Goal: Transaction & Acquisition: Purchase product/service

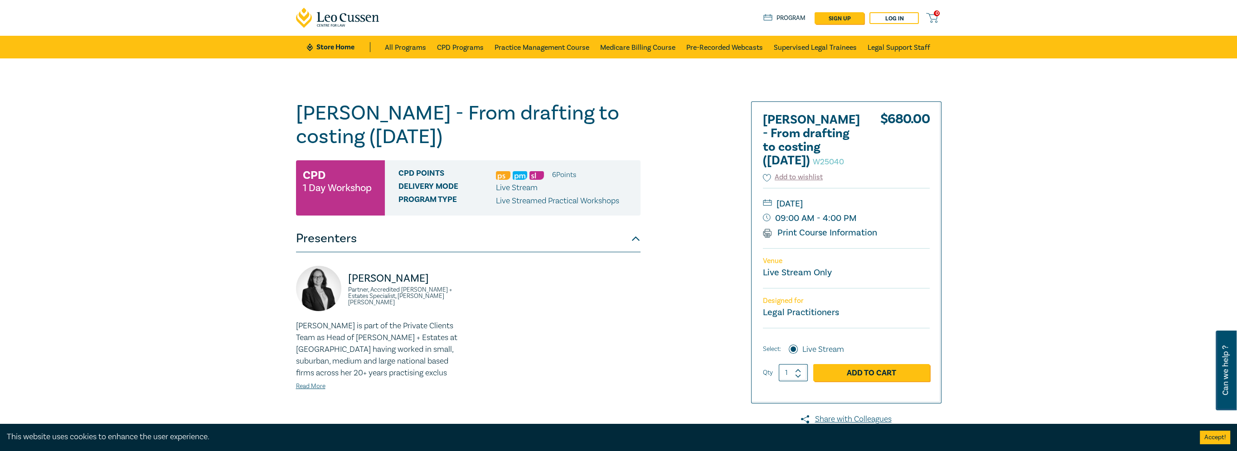
click at [502, 175] on img at bounding box center [503, 175] width 14 height 9
click at [527, 174] on ul "6 Point s" at bounding box center [536, 175] width 80 height 12
click at [532, 174] on img at bounding box center [536, 175] width 14 height 9
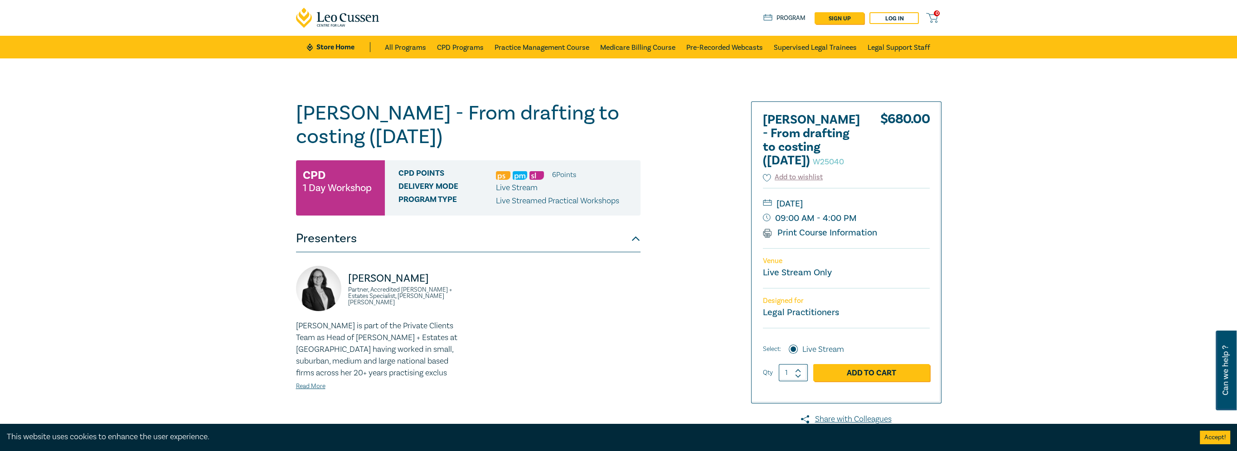
click at [532, 174] on img at bounding box center [536, 175] width 14 height 9
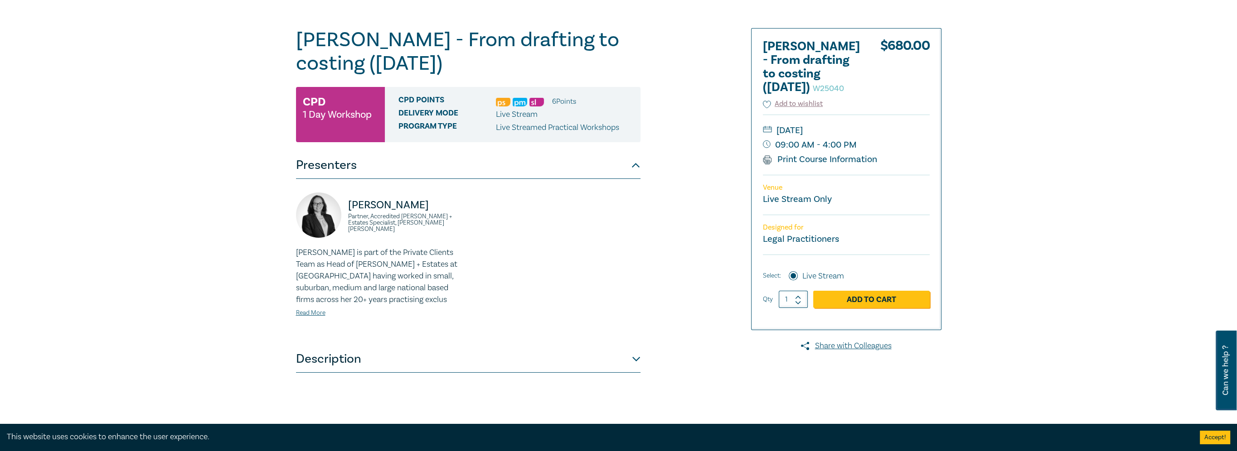
scroll to position [317, 0]
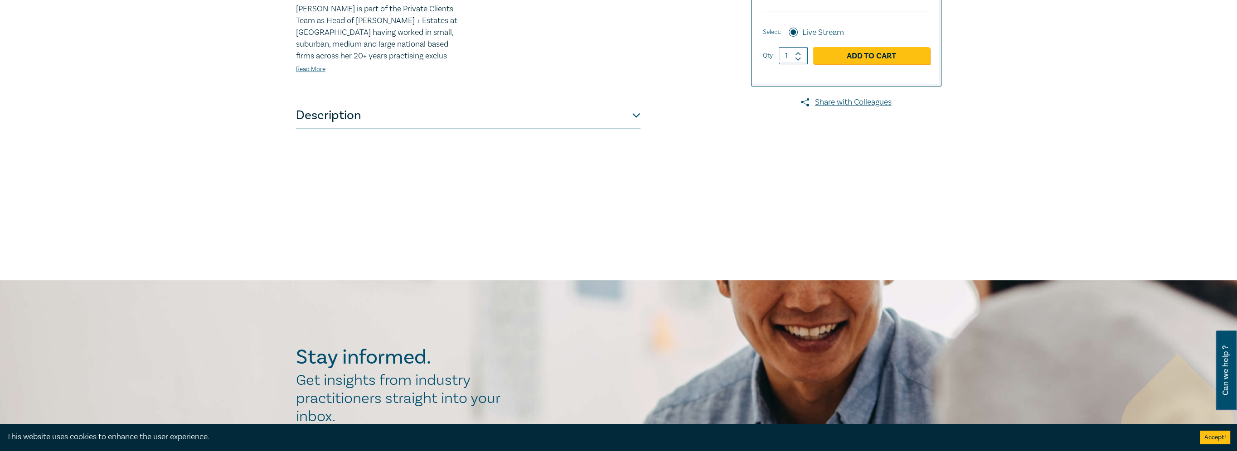
click at [585, 87] on div "Naomi Guyett Partner, Accredited Wills + Estates Specialist, Danaher Moulton Na…" at bounding box center [467, 19] width 355 height 140
click at [582, 113] on button "Description" at bounding box center [468, 115] width 344 height 27
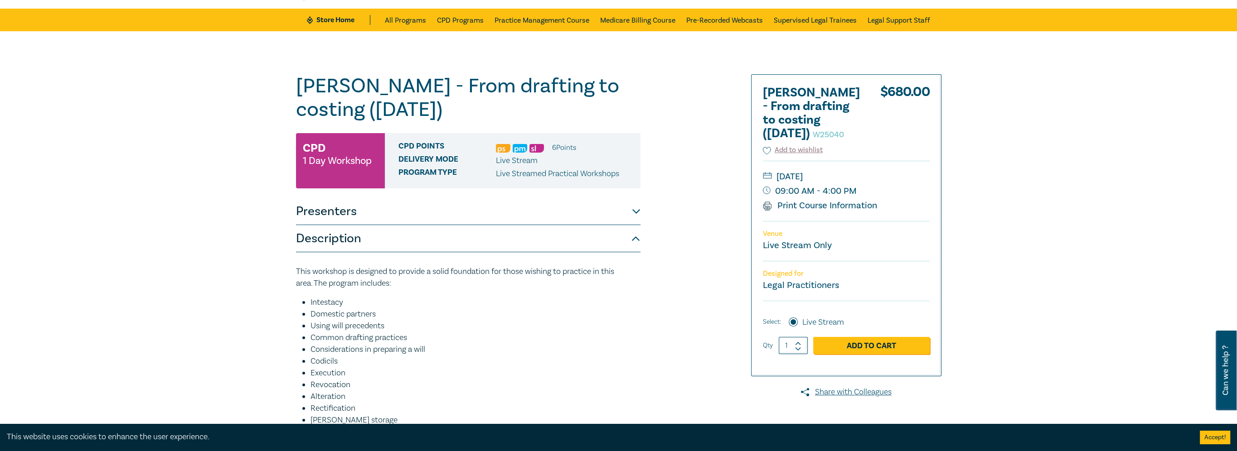
scroll to position [0, 0]
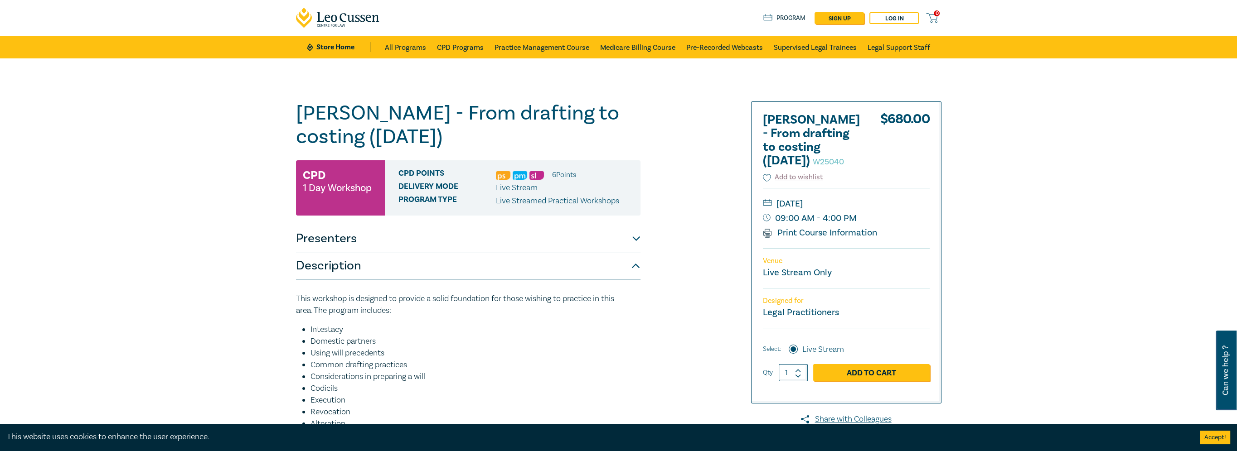
click at [354, 12] on icon at bounding box center [338, 18] width 84 height 20
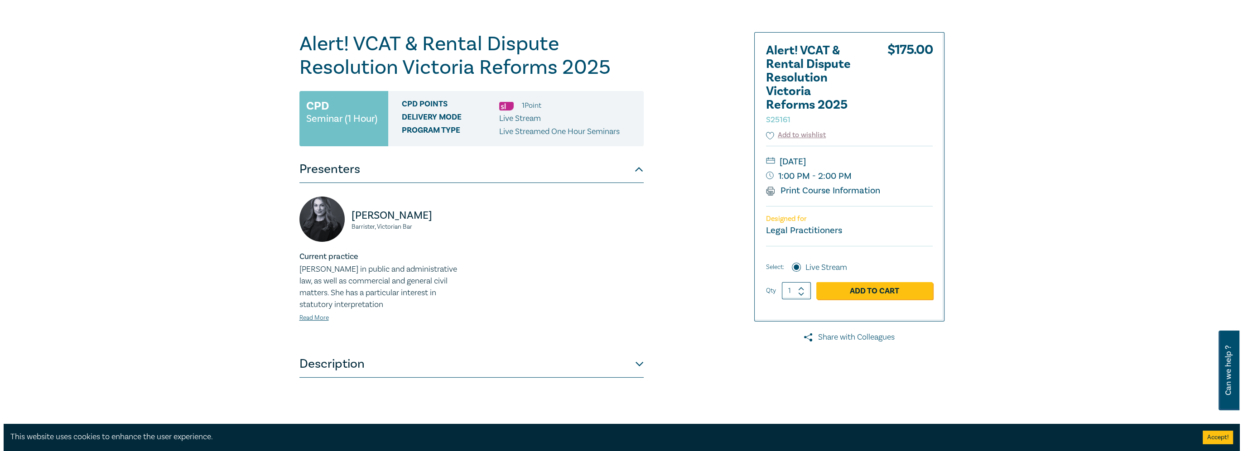
scroll to position [136, 0]
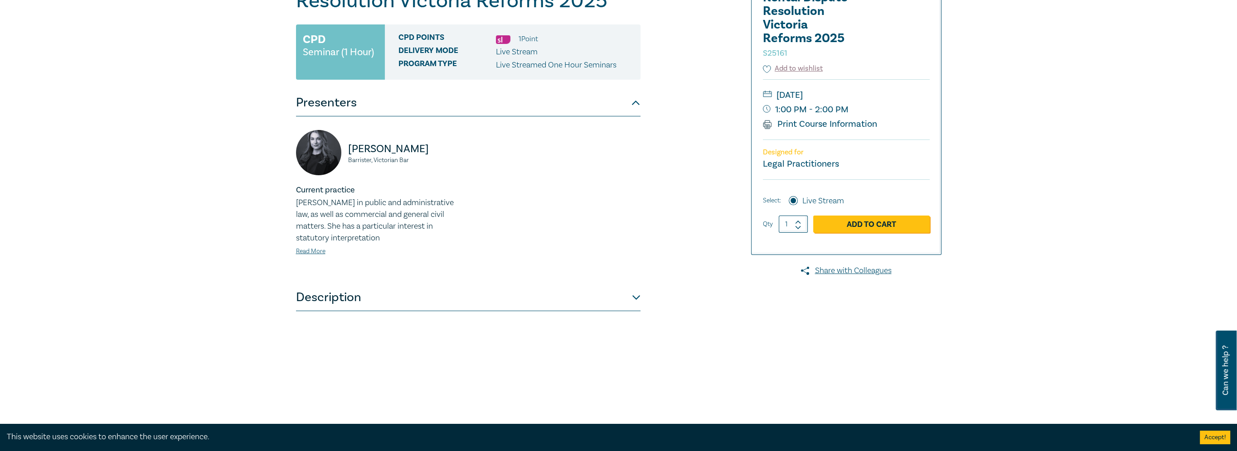
click at [857, 232] on div "$ 175.00 Select: Live Stream Qty 1 Add to Cart" at bounding box center [846, 210] width 167 height 62
click at [856, 230] on link "Add to Cart" at bounding box center [871, 224] width 116 height 17
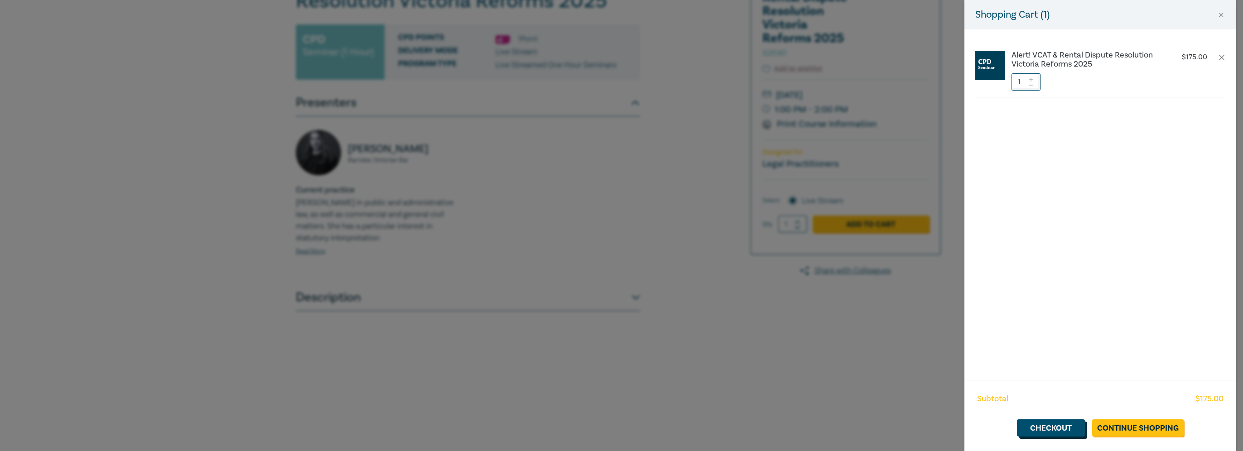
click at [1060, 432] on link "Checkout" at bounding box center [1051, 428] width 68 height 17
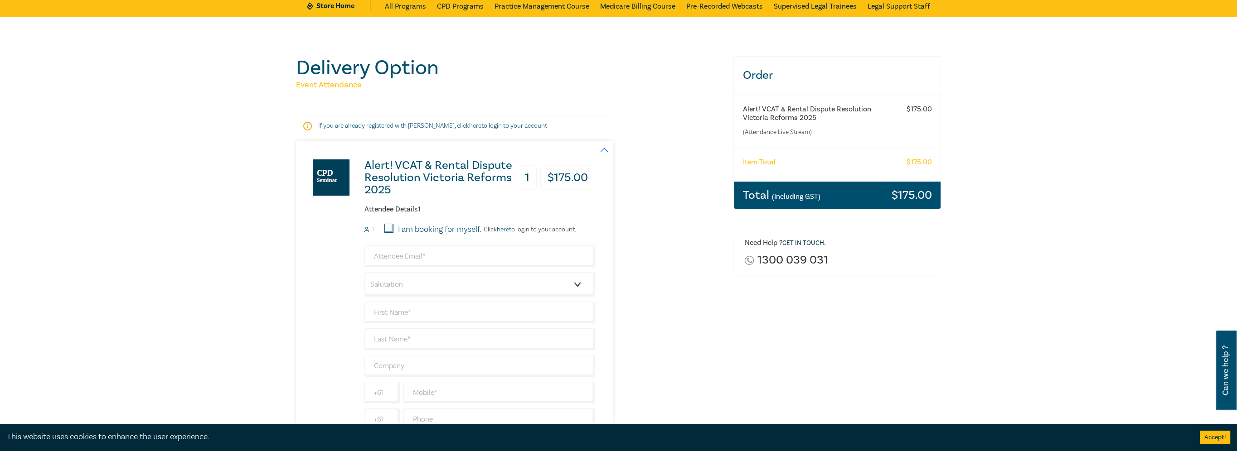
scroll to position [91, 0]
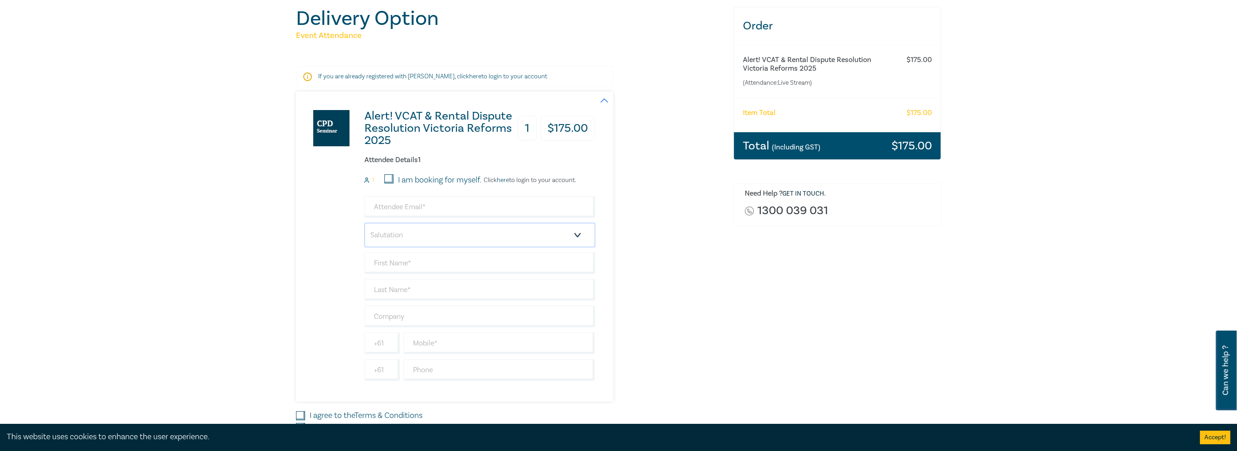
drag, startPoint x: 375, startPoint y: 230, endPoint x: 375, endPoint y: 224, distance: 5.9
click at [375, 230] on select "Salutation Mr. Mrs. Ms. Miss Dr. Prof. Other" at bounding box center [479, 235] width 231 height 24
click at [377, 207] on input "email" at bounding box center [479, 207] width 231 height 22
type input "myles.tracy@fundsincourt.vic.gov.au"
type input "Myles"
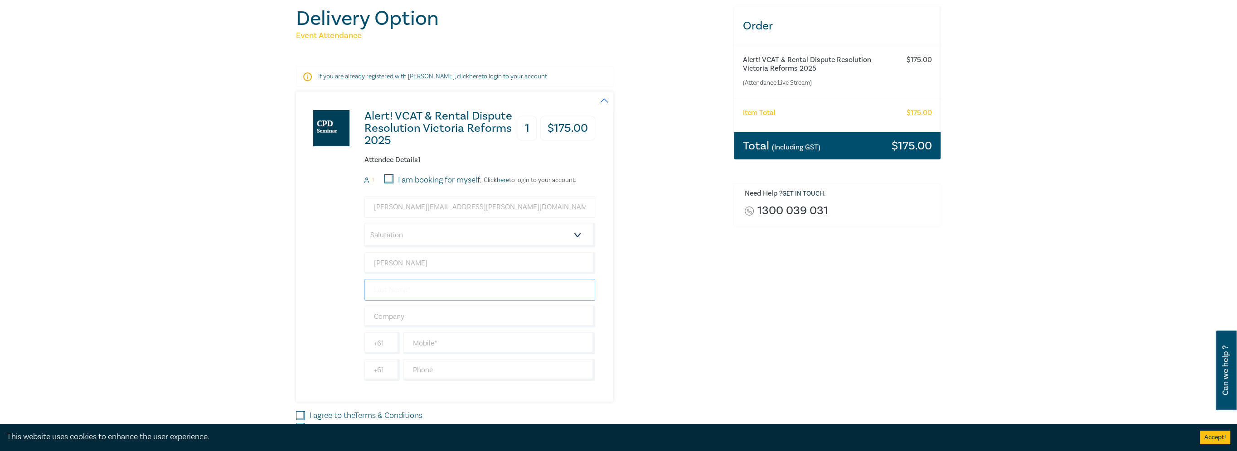
type input "Tracy"
type input "Funds in Court"
click at [282, 252] on div "Delivery Option Event Attendance If you are already registered with Leo Cussen,…" at bounding box center [618, 238] width 1237 height 541
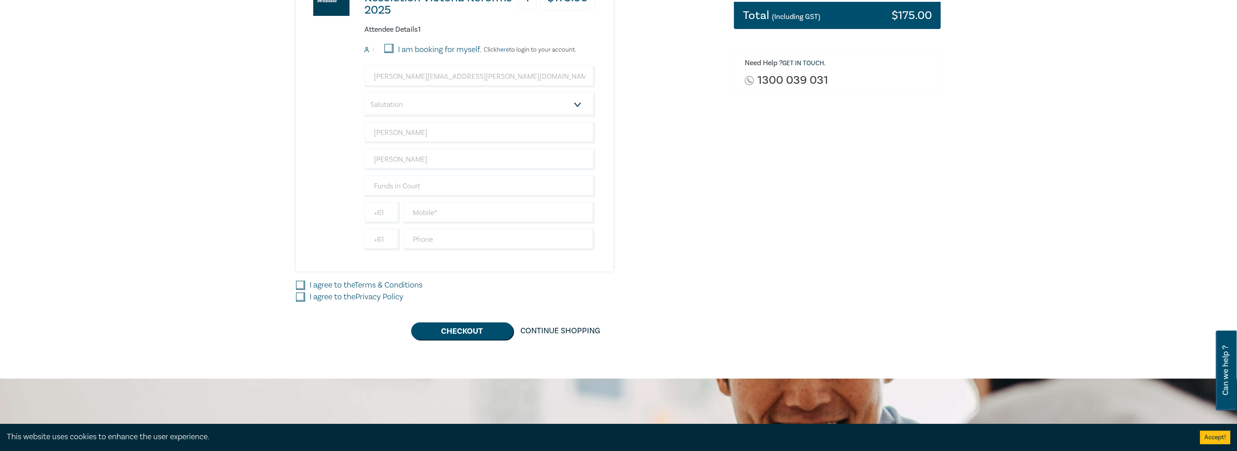
scroll to position [136, 0]
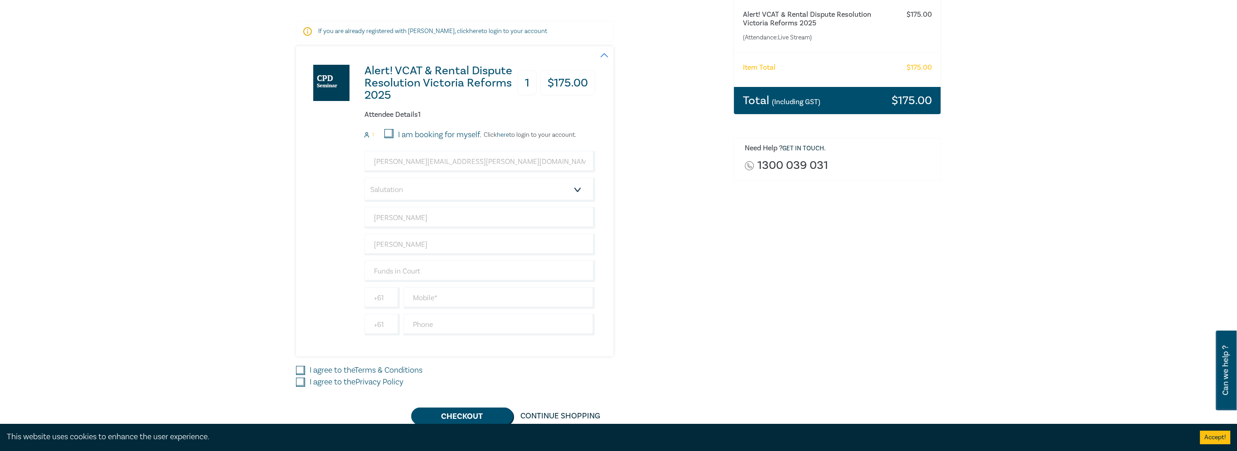
click at [555, 176] on div "myles.tracy@fundsincourt.vic.gov.au Salutation Mr. Mrs. Ms. Miss Dr. Prof. Othe…" at bounding box center [479, 243] width 231 height 185
click at [552, 188] on select "Salutation Mr. Mrs. Ms. Miss Dr. Prof. Other" at bounding box center [479, 190] width 231 height 24
select select "Mr."
click at [364, 178] on select "Salutation Mr. Mrs. Ms. Miss Dr. Prof. Other" at bounding box center [479, 190] width 231 height 24
click at [437, 286] on div "myles.tracy@fundsincourt.vic.gov.au Salutation Mr. Mrs. Ms. Miss Dr. Prof. Othe…" at bounding box center [479, 243] width 231 height 185
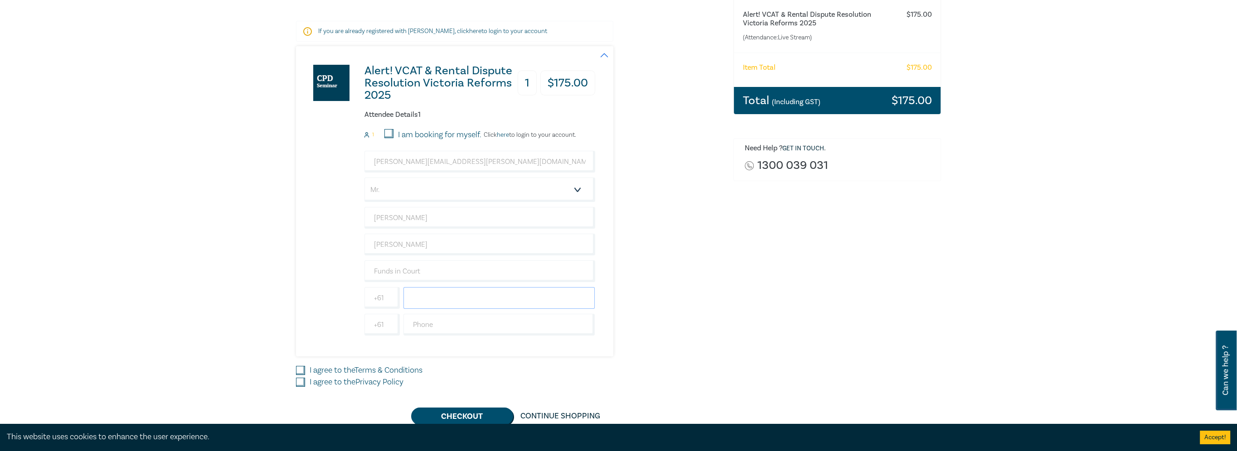
click at [435, 288] on input "text" at bounding box center [499, 298] width 192 height 22
type input "0457351111"
click at [303, 374] on div "I agree to the Terms & Conditions" at bounding box center [509, 371] width 426 height 12
click at [302, 383] on input "I agree to the Privacy Policy" at bounding box center [300, 382] width 9 height 9
checkbox input "true"
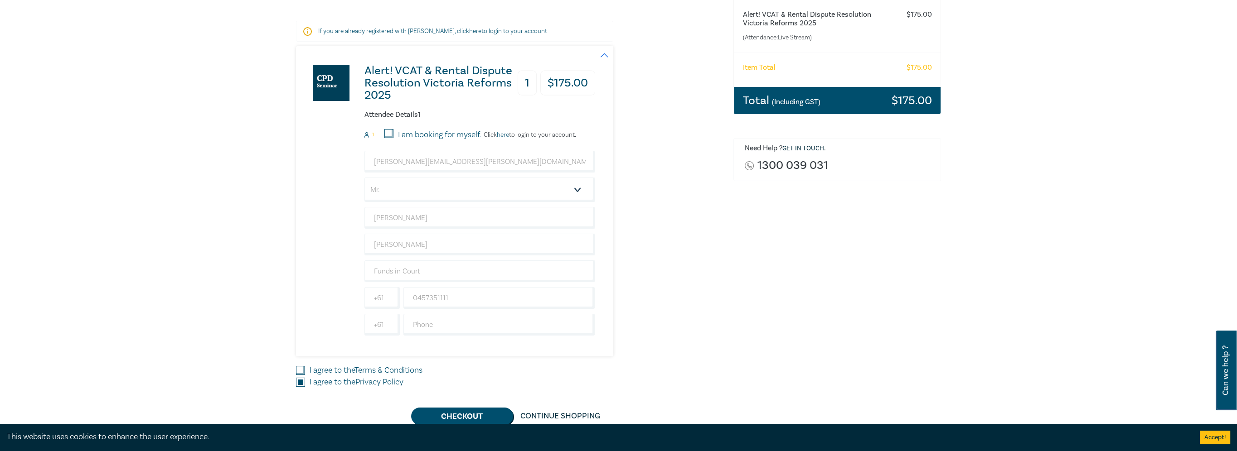
drag, startPoint x: 299, startPoint y: 371, endPoint x: 319, endPoint y: 381, distance: 23.1
click at [298, 369] on input "I agree to the Terms & Conditions" at bounding box center [300, 370] width 9 height 9
checkbox input "true"
click at [448, 416] on button "Checkout" at bounding box center [462, 416] width 102 height 17
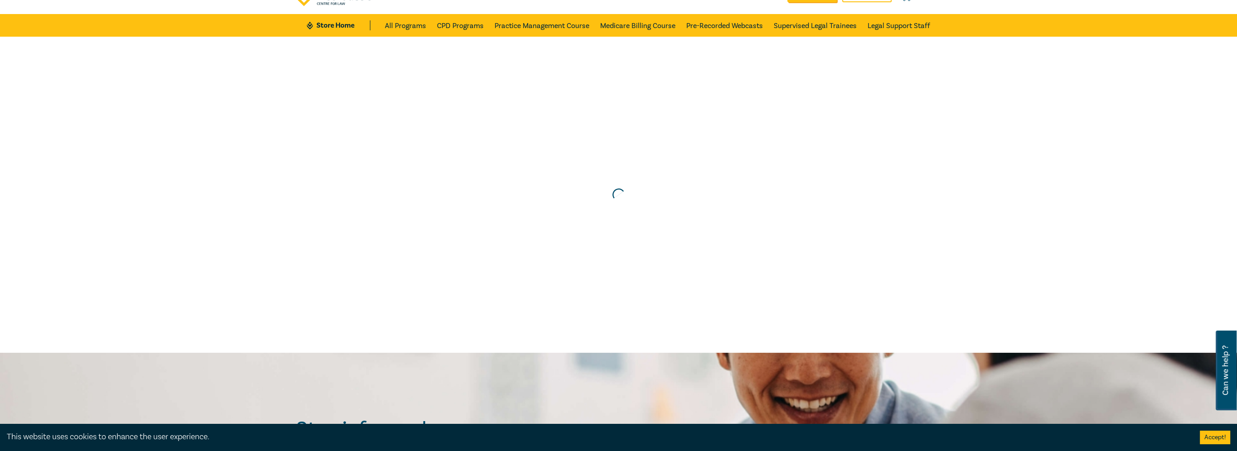
scroll to position [0, 0]
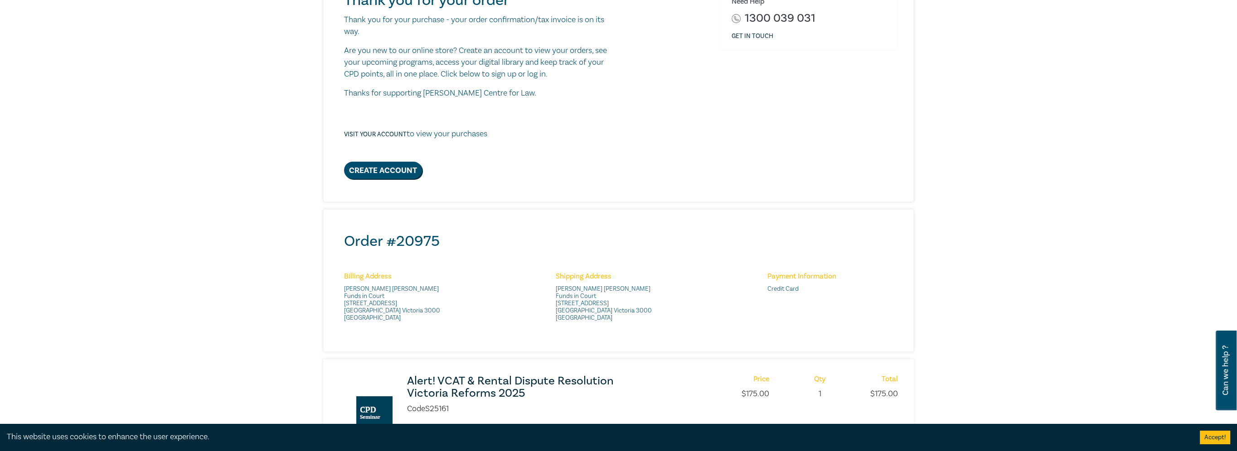
scroll to position [136, 0]
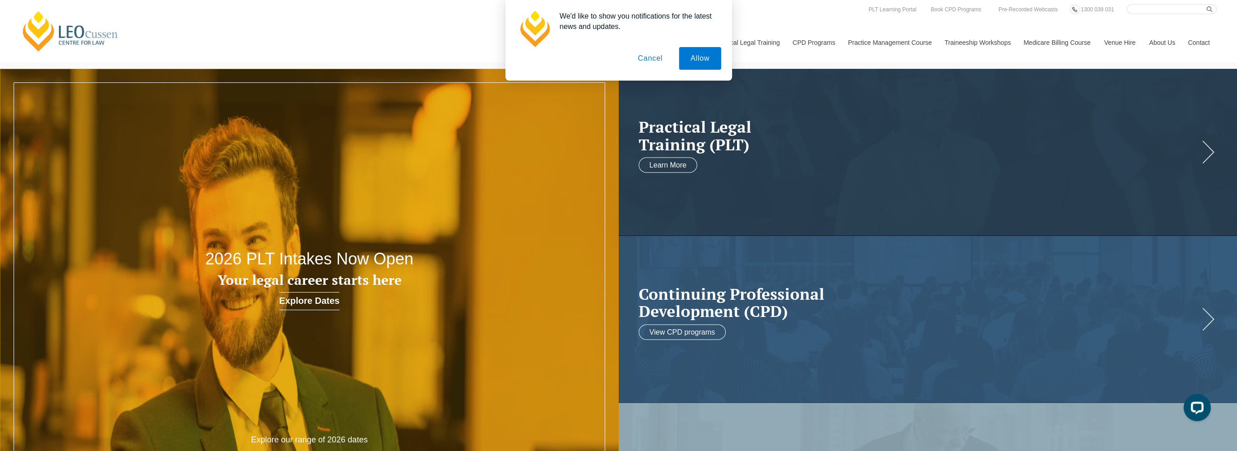
click at [649, 61] on button "Cancel" at bounding box center [650, 58] width 48 height 23
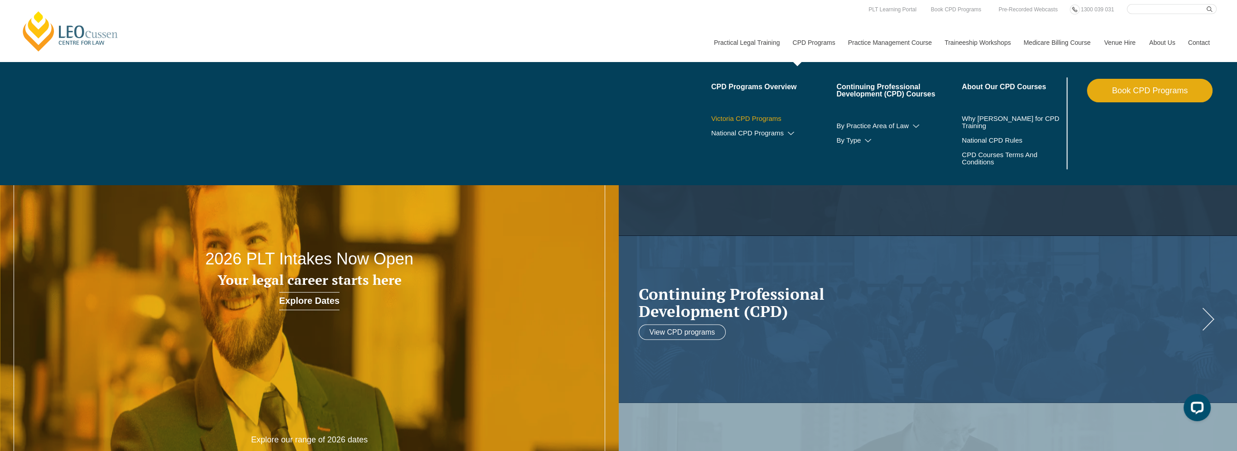
click at [749, 117] on link "Victoria CPD Programs" at bounding box center [774, 118] width 126 height 7
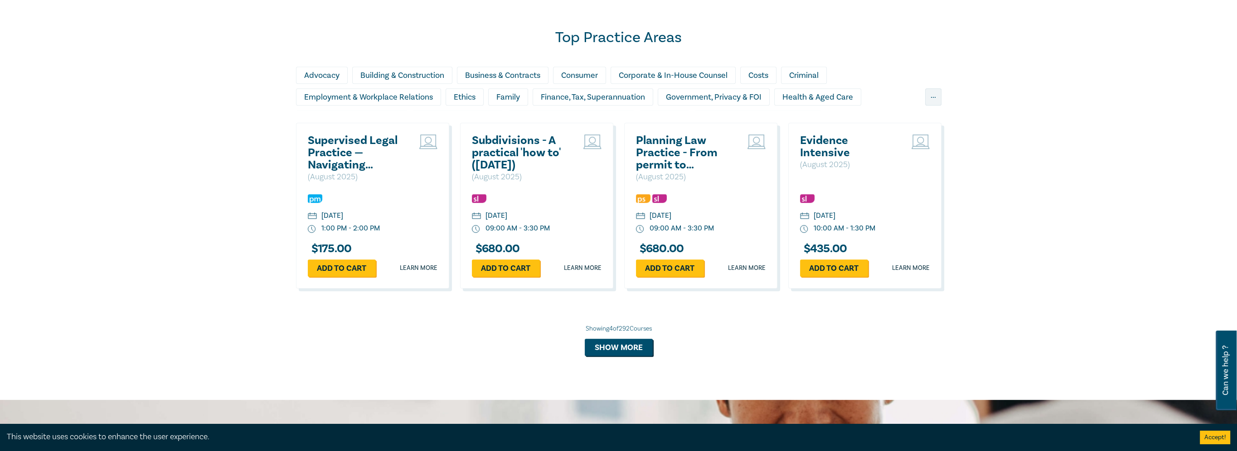
scroll to position [770, 0]
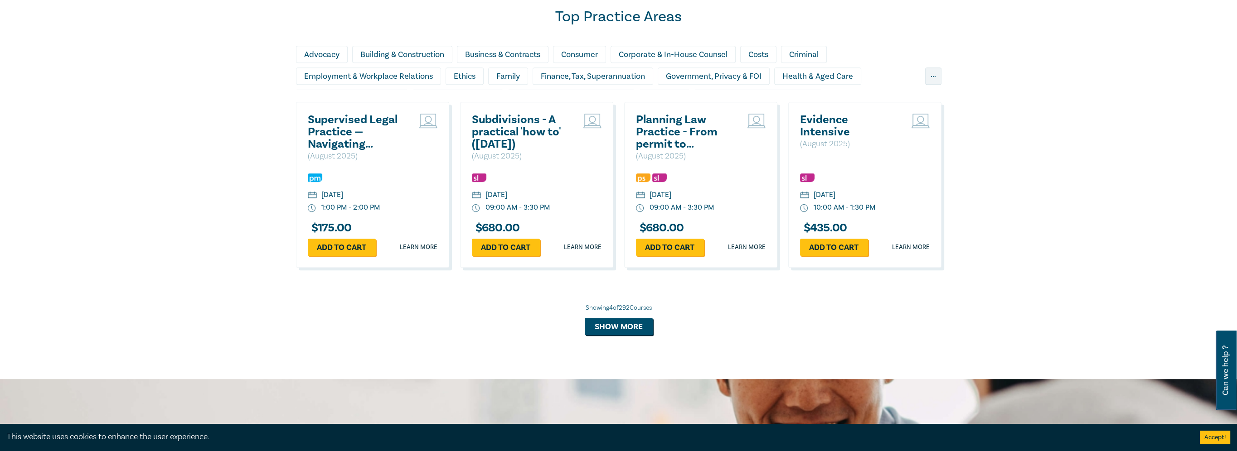
click at [339, 141] on h2 "Supervised Legal Practice — Navigating Obligations and Risks" at bounding box center [356, 132] width 97 height 37
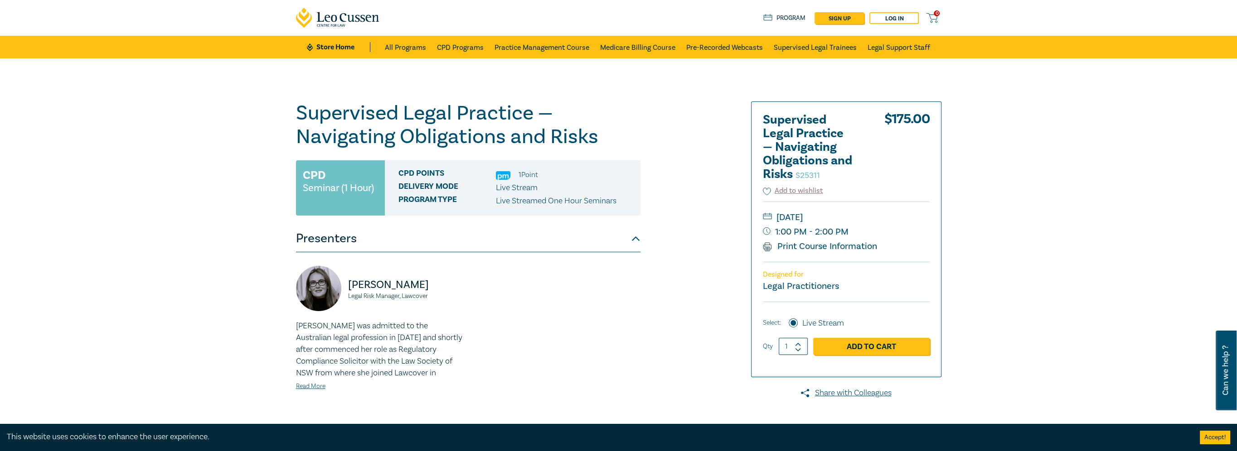
scroll to position [136, 0]
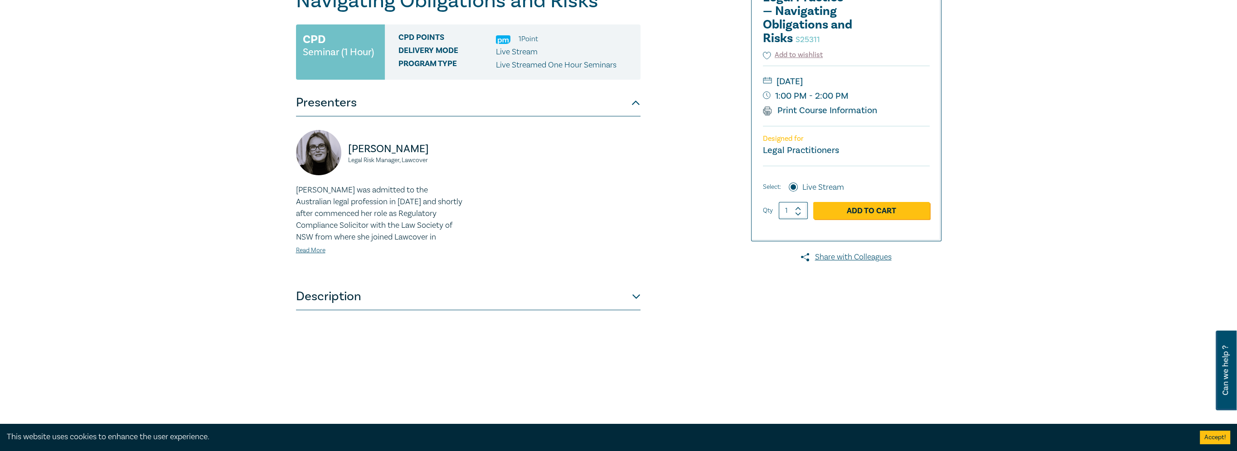
click at [420, 294] on button "Description" at bounding box center [468, 296] width 344 height 27
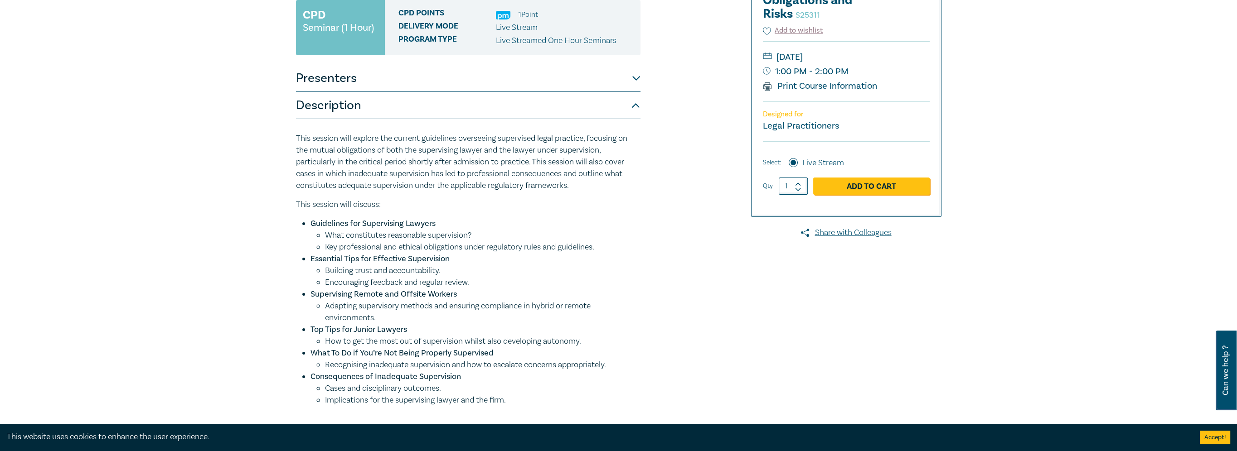
scroll to position [181, 0]
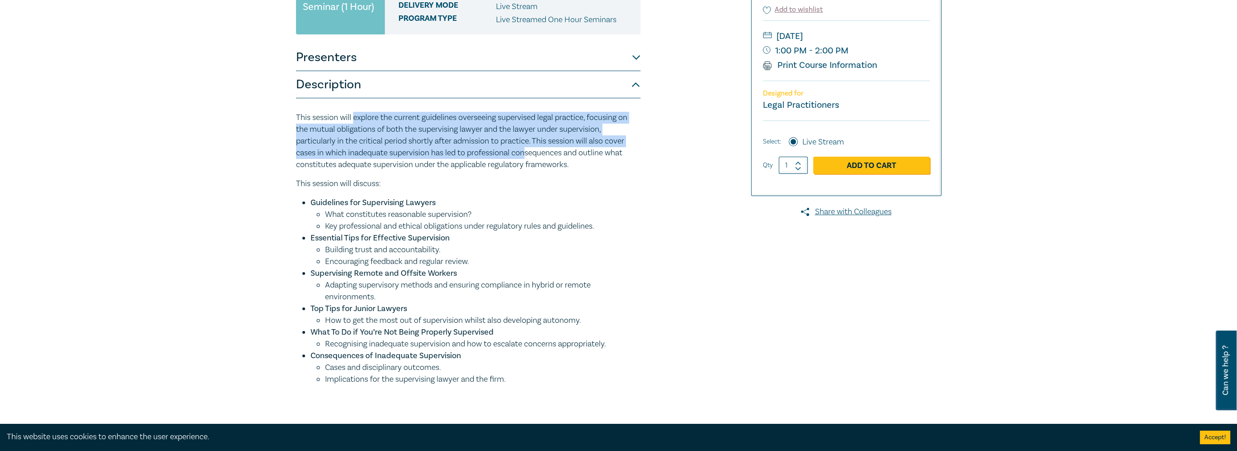
drag, startPoint x: 353, startPoint y: 119, endPoint x: 530, endPoint y: 158, distance: 181.0
click at [530, 158] on p "This session will explore the current guidelines overseeing supervised legal pr…" at bounding box center [468, 141] width 344 height 59
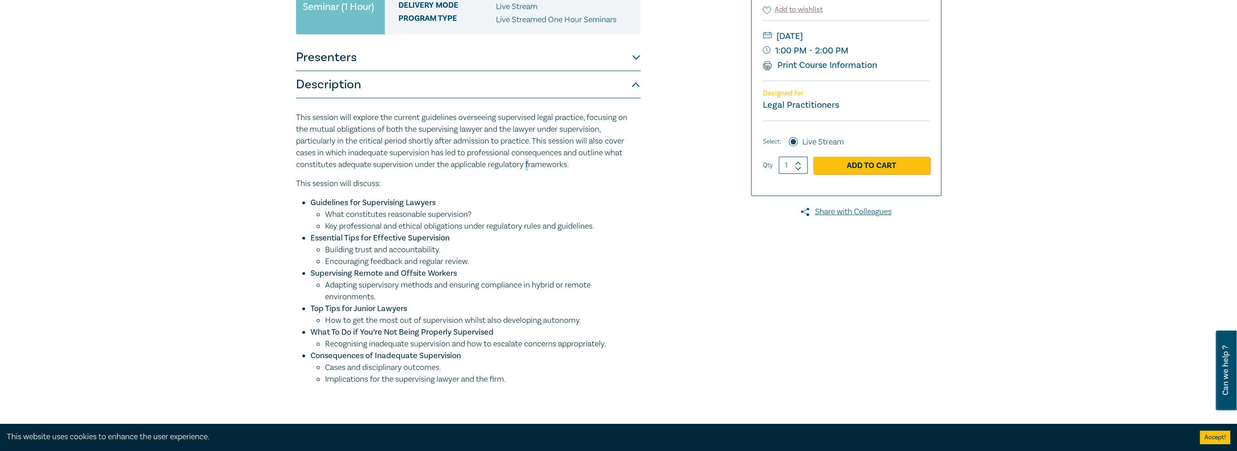
drag, startPoint x: 530, startPoint y: 158, endPoint x: 533, endPoint y: 165, distance: 7.7
click at [533, 165] on p "This session will explore the current guidelines overseeing supervised legal pr…" at bounding box center [468, 141] width 344 height 59
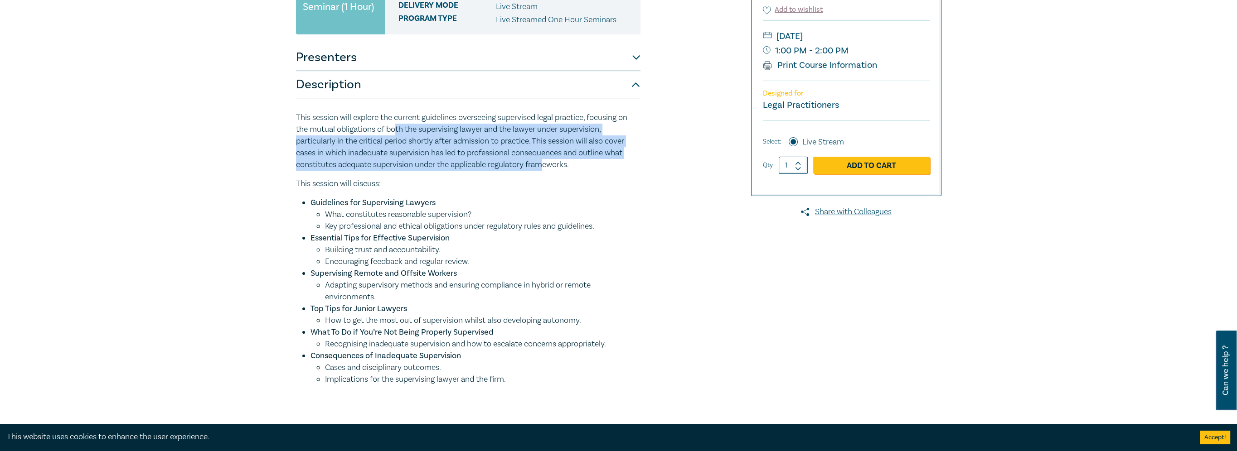
drag, startPoint x: 541, startPoint y: 170, endPoint x: 395, endPoint y: 132, distance: 150.5
click at [395, 132] on p "This session will explore the current guidelines overseeing supervised legal pr…" at bounding box center [468, 141] width 344 height 59
drag, startPoint x: 359, startPoint y: 201, endPoint x: 455, endPoint y: 373, distance: 196.5
click at [455, 373] on ul "Guidelines for Supervising Lawyers What constitutes reasonable supervision? Key…" at bounding box center [468, 291] width 344 height 188
click at [455, 373] on li "Cases and disciplinary outcomes." at bounding box center [482, 368] width 315 height 12
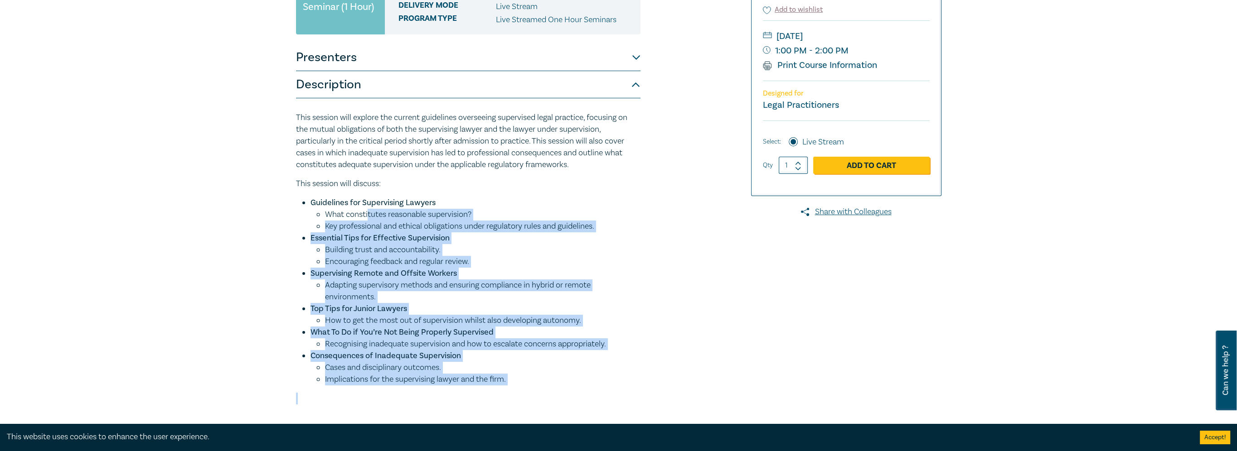
drag, startPoint x: 471, startPoint y: 391, endPoint x: 368, endPoint y: 217, distance: 202.5
click at [368, 217] on div "This session will explore the current guidelines overseeing supervised legal pr…" at bounding box center [468, 258] width 344 height 293
click at [368, 217] on li "What constitutes reasonable supervision?" at bounding box center [482, 215] width 315 height 12
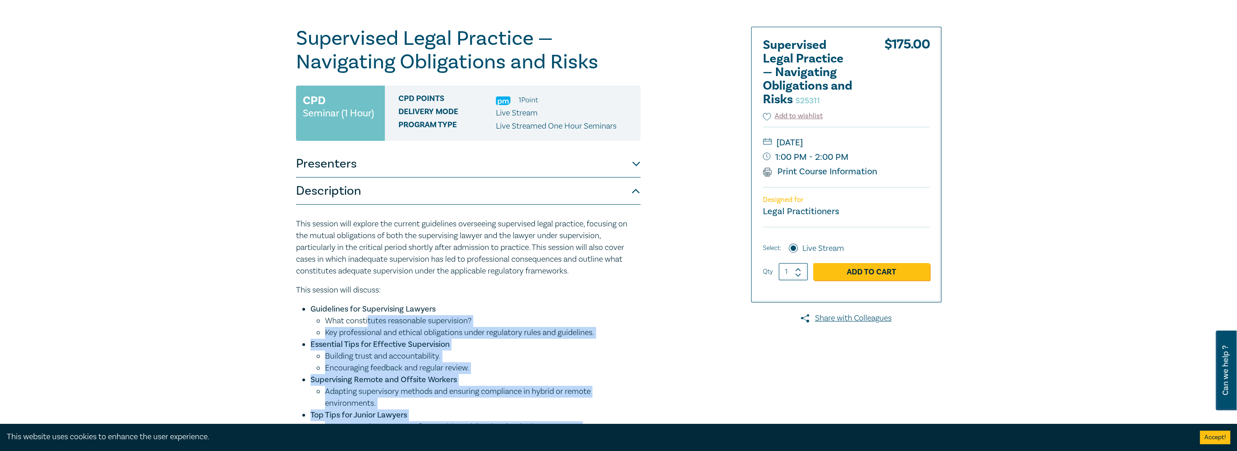
scroll to position [91, 0]
